Goal: Find specific page/section

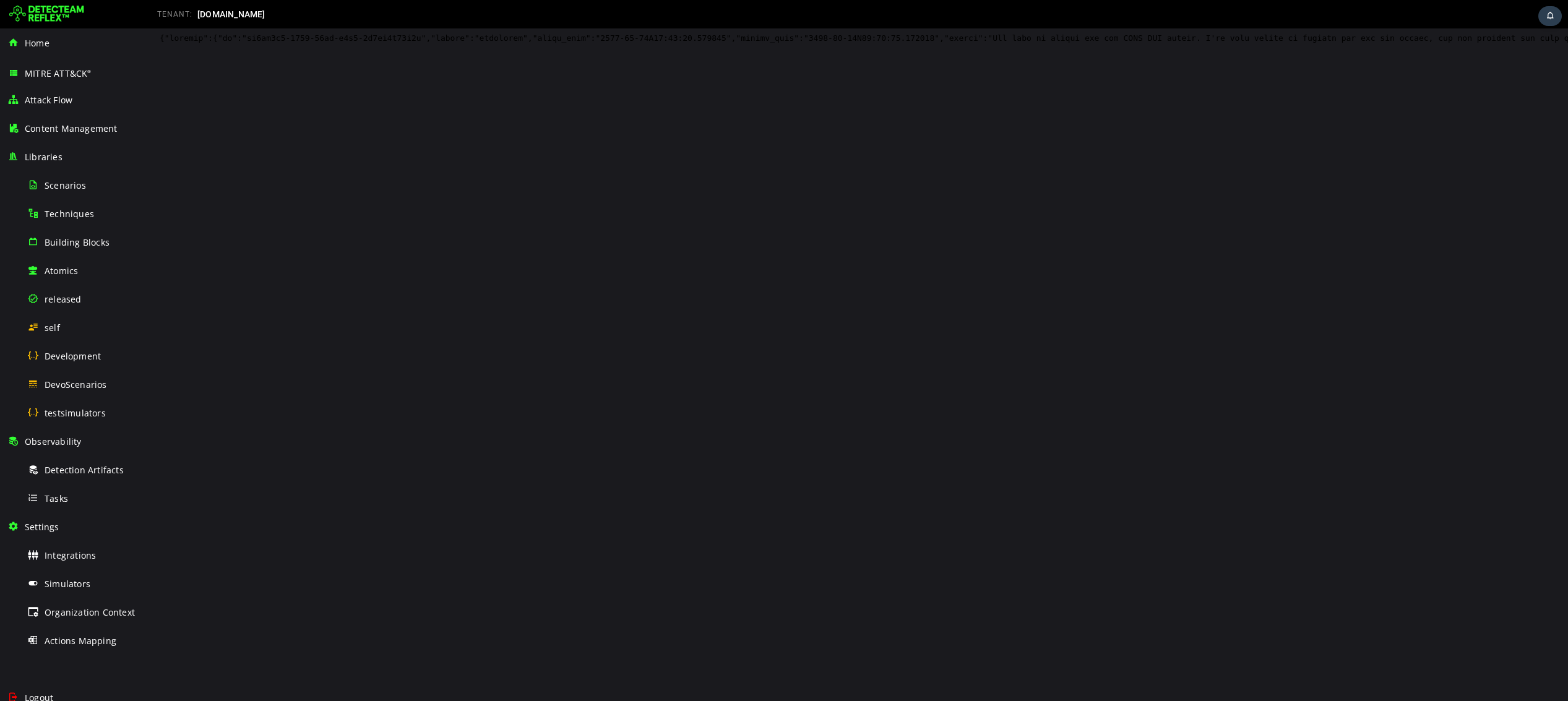
scroll to position [4619, 0]
